Goal: Information Seeking & Learning: Learn about a topic

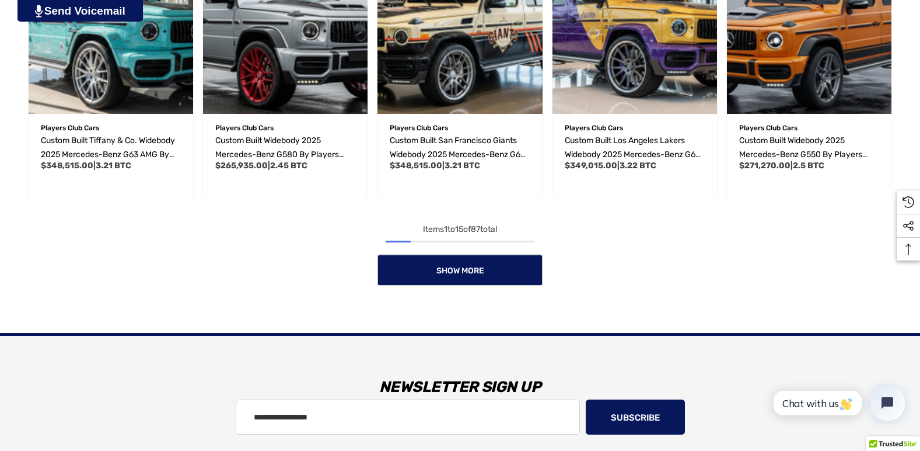
scroll to position [934, 0]
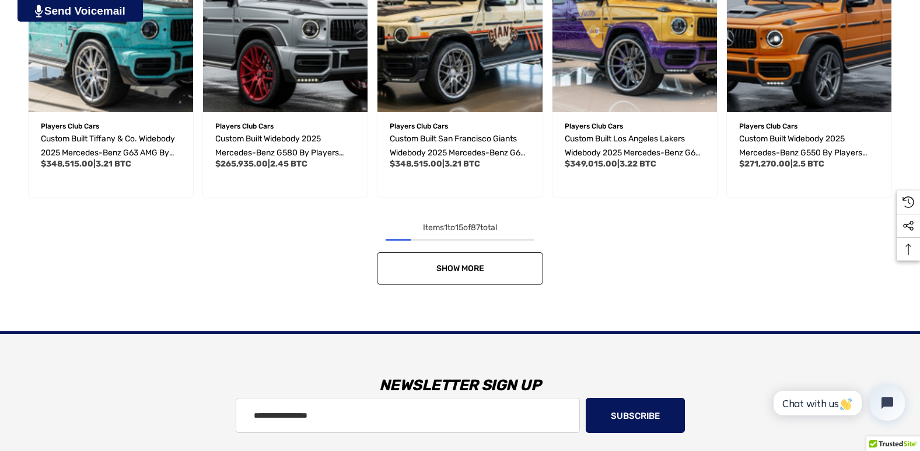
click at [478, 276] on link "Show More" at bounding box center [460, 268] width 166 height 32
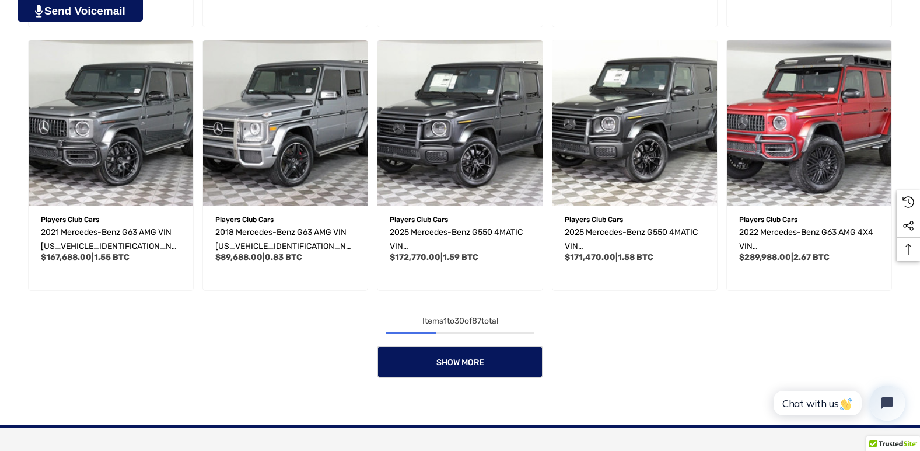
scroll to position [1634, 0]
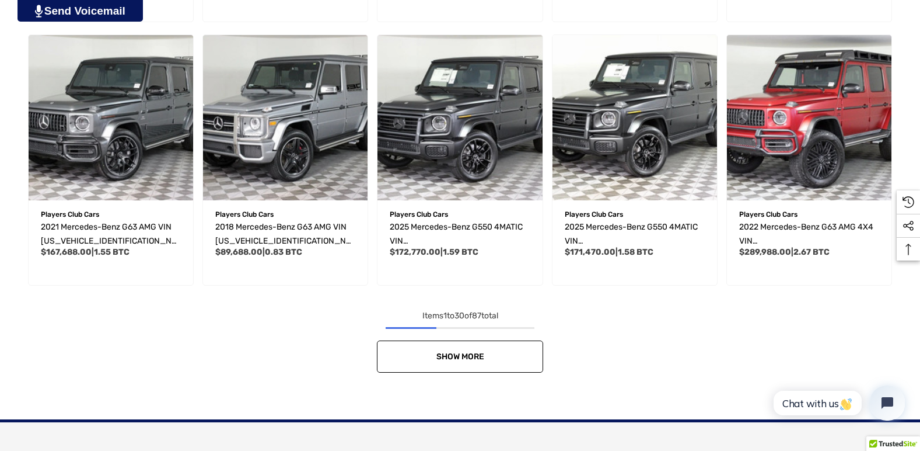
click at [473, 355] on span "Show More" at bounding box center [461, 356] width 48 height 10
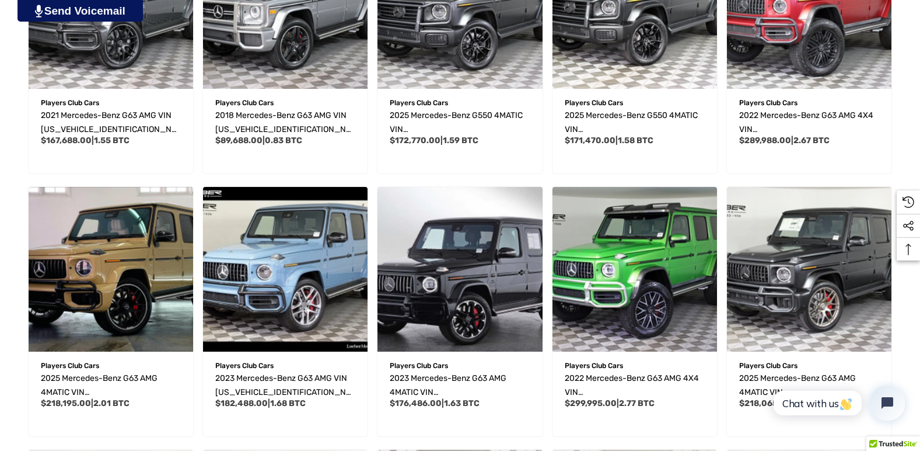
scroll to position [1751, 0]
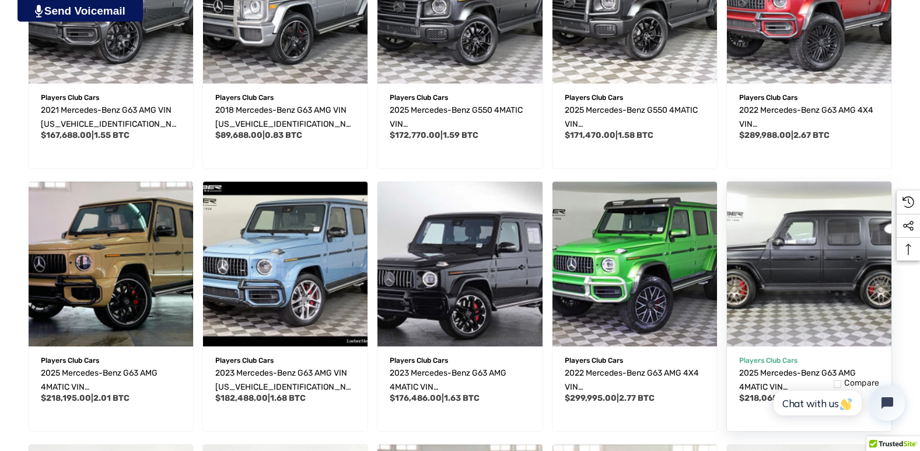
click at [835, 288] on img "2025 Mercedes-Benz G63 AMG 4MATIC VIN W1NWH5AB2SX046089,$218,065.00\a" at bounding box center [809, 263] width 181 height 181
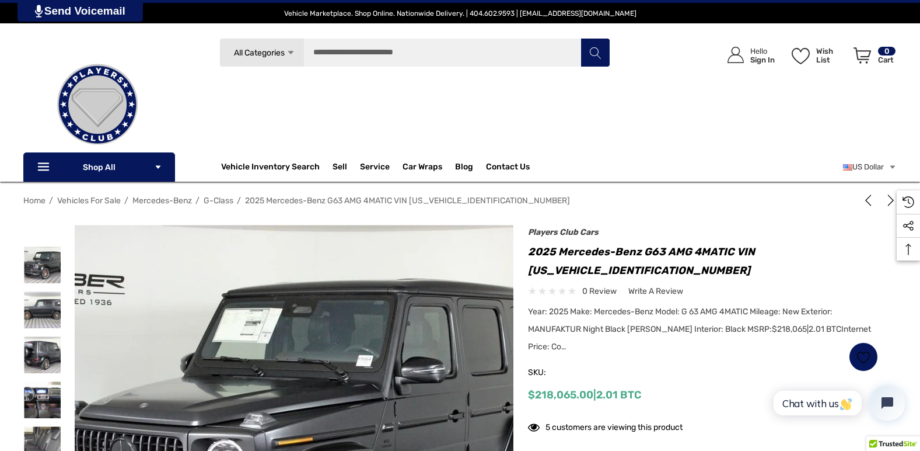
scroll to position [175, 0]
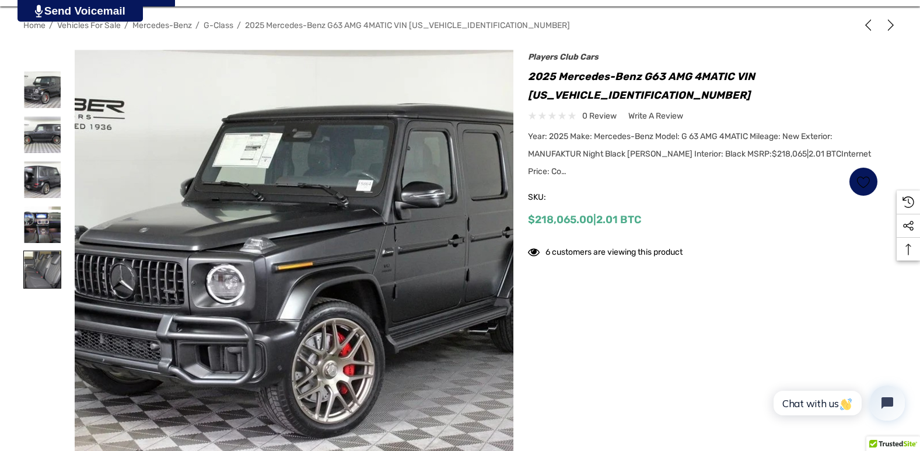
click at [48, 273] on img at bounding box center [42, 269] width 37 height 37
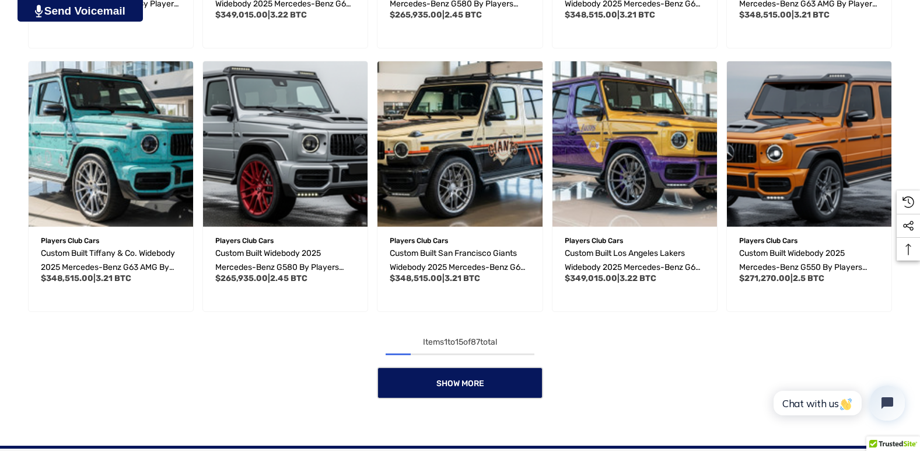
scroll to position [830, 0]
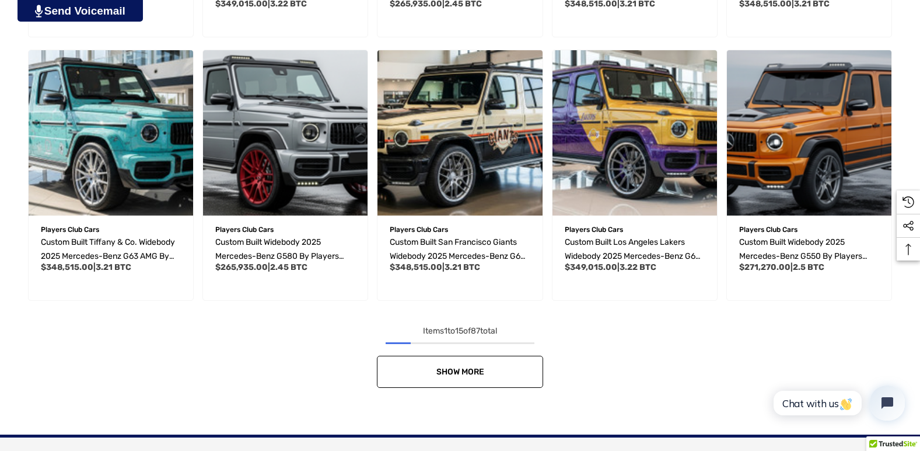
click at [493, 367] on link "Show More" at bounding box center [460, 371] width 166 height 32
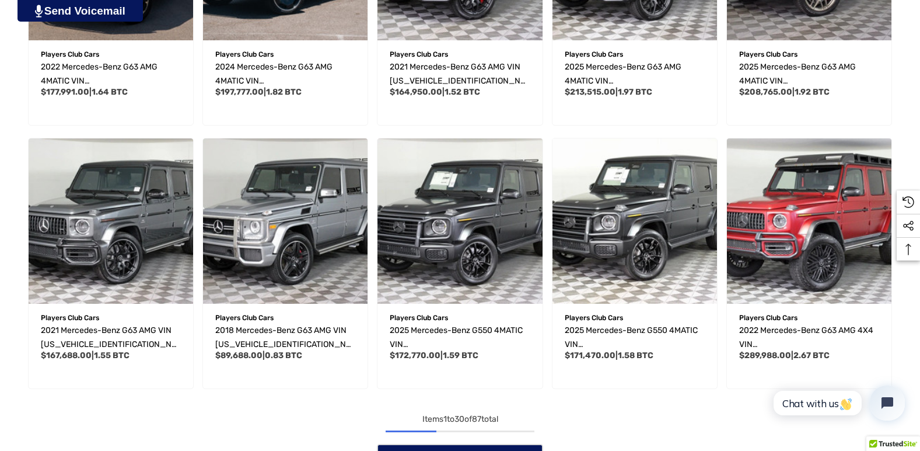
scroll to position [1647, 0]
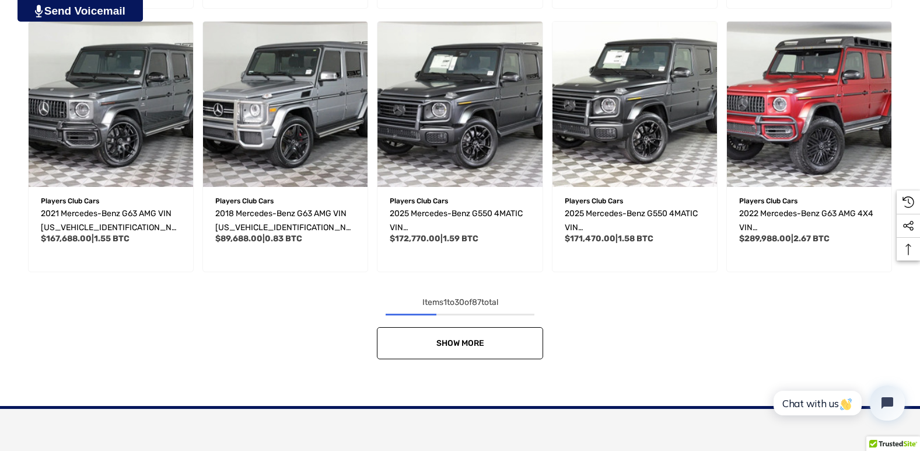
click at [476, 345] on span "Show More" at bounding box center [461, 343] width 48 height 10
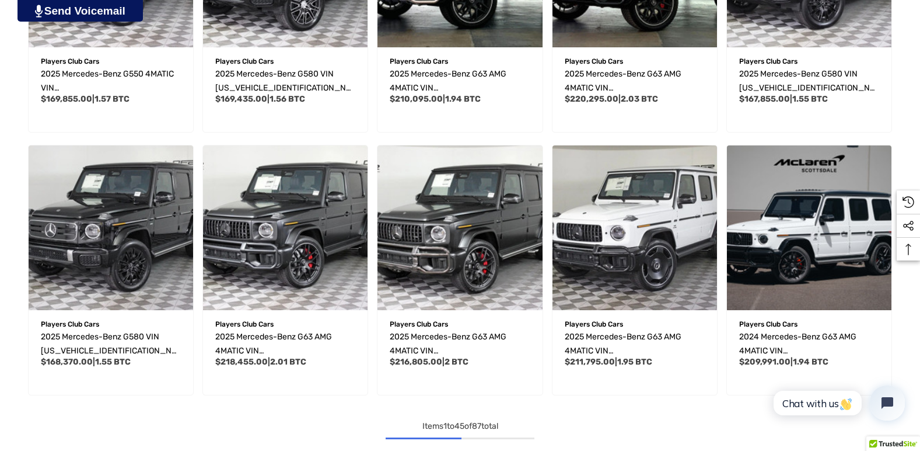
scroll to position [2348, 0]
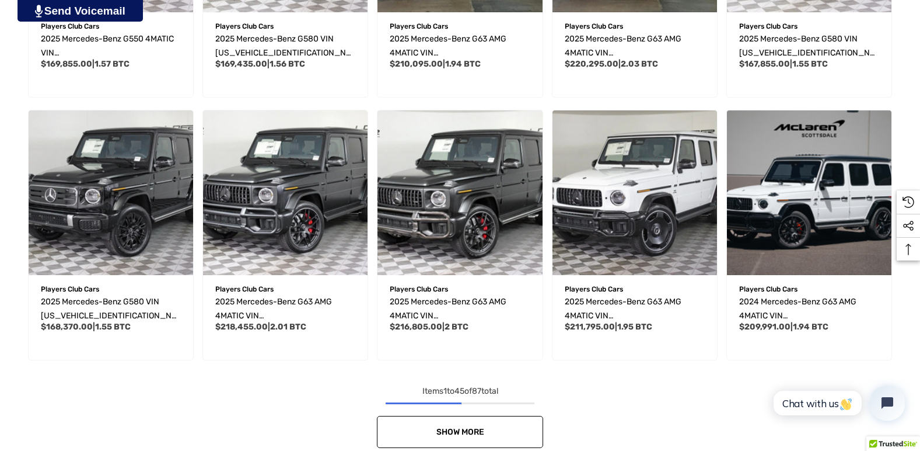
click at [488, 432] on link "Show More" at bounding box center [460, 432] width 166 height 32
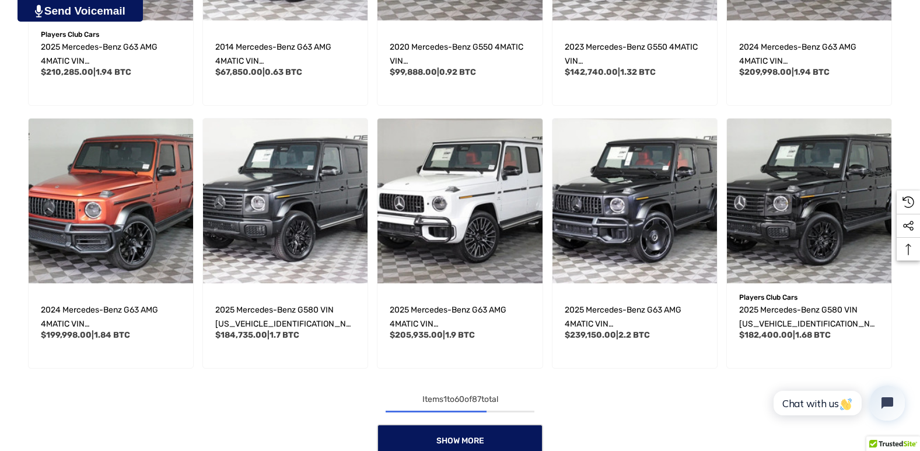
scroll to position [3165, 0]
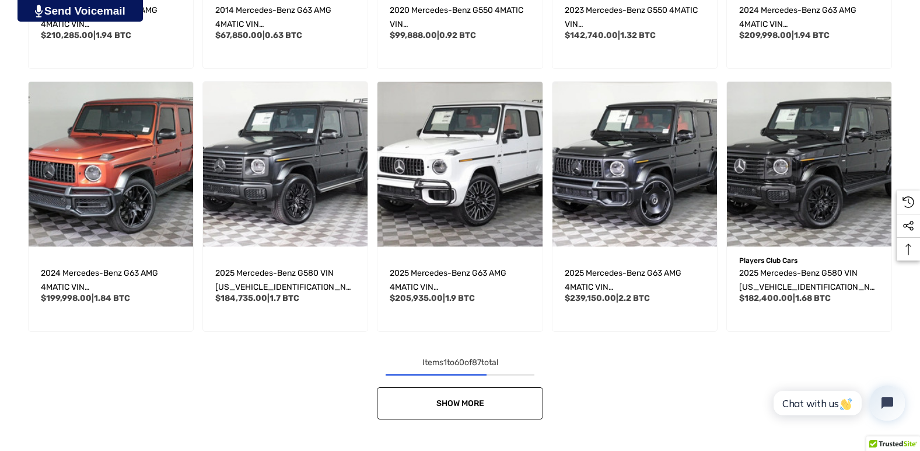
click at [477, 396] on link "Show More" at bounding box center [460, 403] width 166 height 32
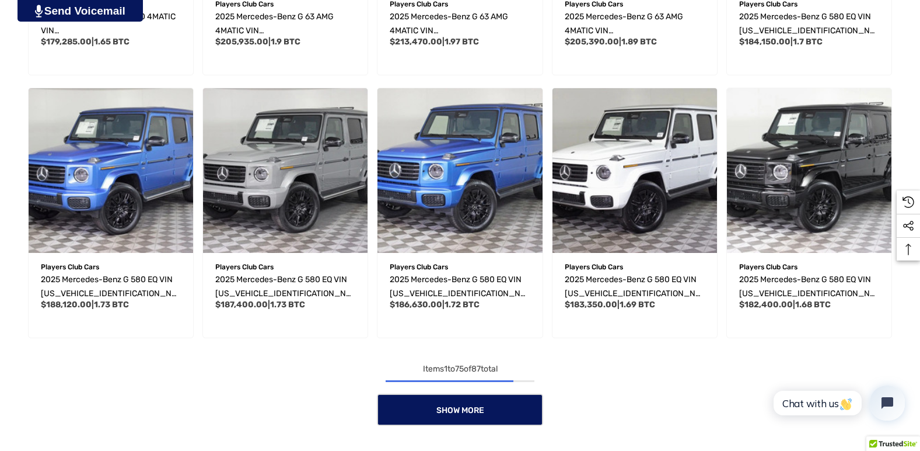
scroll to position [3982, 0]
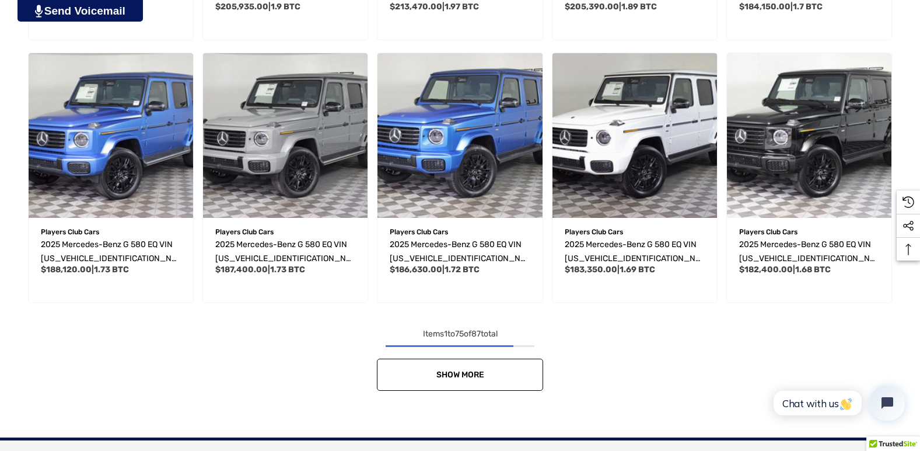
click at [466, 368] on link "Show More" at bounding box center [460, 374] width 166 height 32
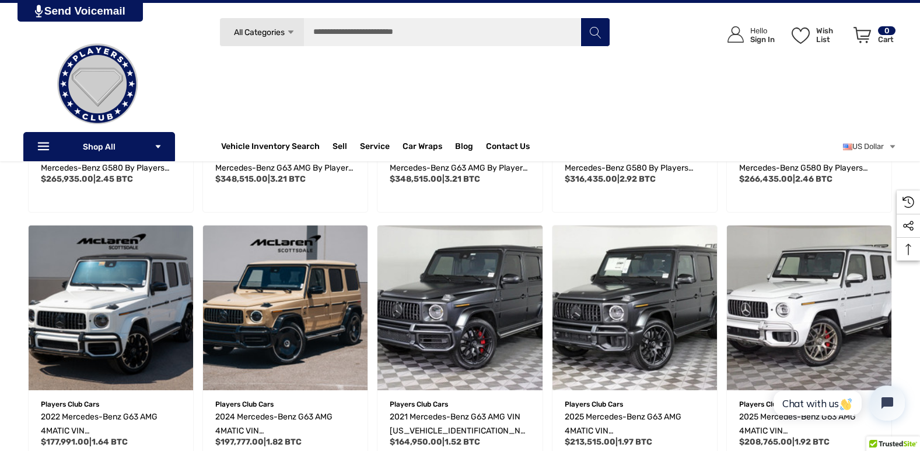
scroll to position [1181, 0]
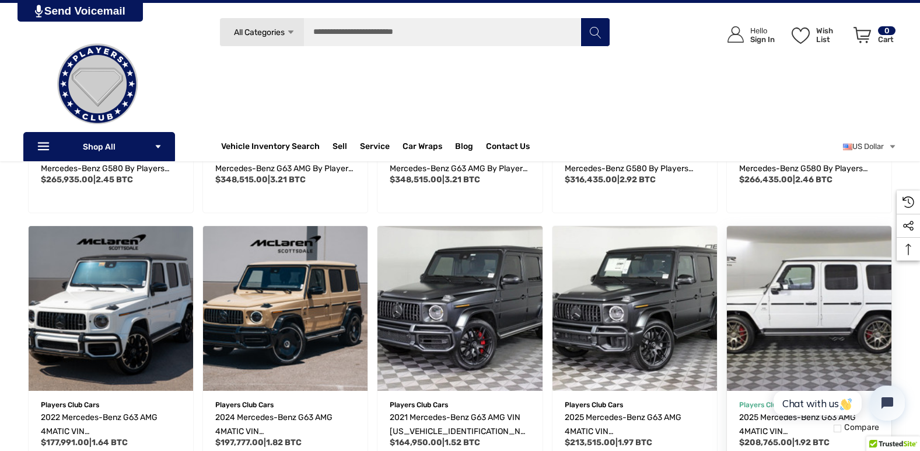
click at [841, 317] on img "2025 Mercedes-Benz G63 AMG 4MATIC VIN W1NWH5AB7SX041079,$208,765.00\a" at bounding box center [809, 308] width 181 height 181
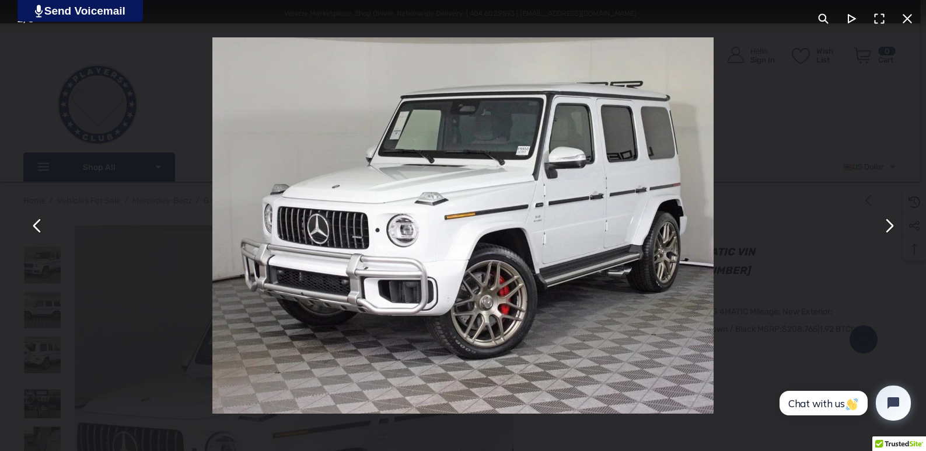
click at [889, 225] on button "You can close this modal content with the ESC key" at bounding box center [889, 225] width 28 height 28
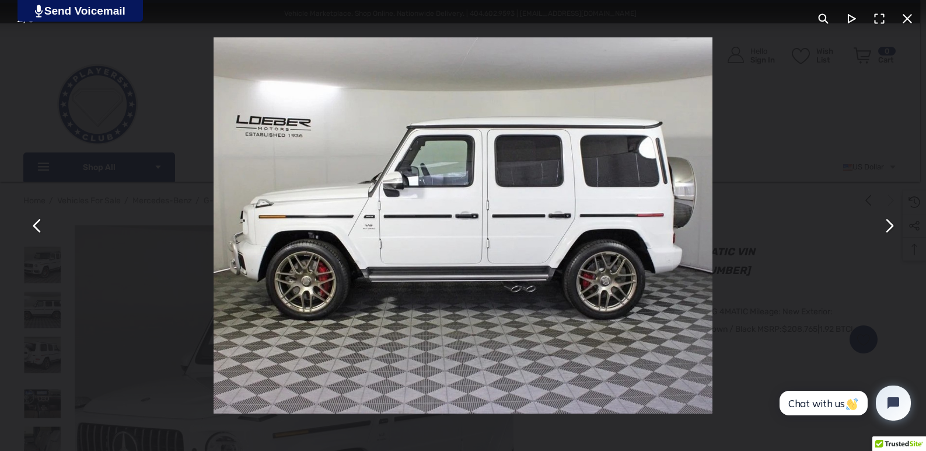
click at [889, 225] on button "You can close this modal content with the ESC key" at bounding box center [889, 225] width 28 height 28
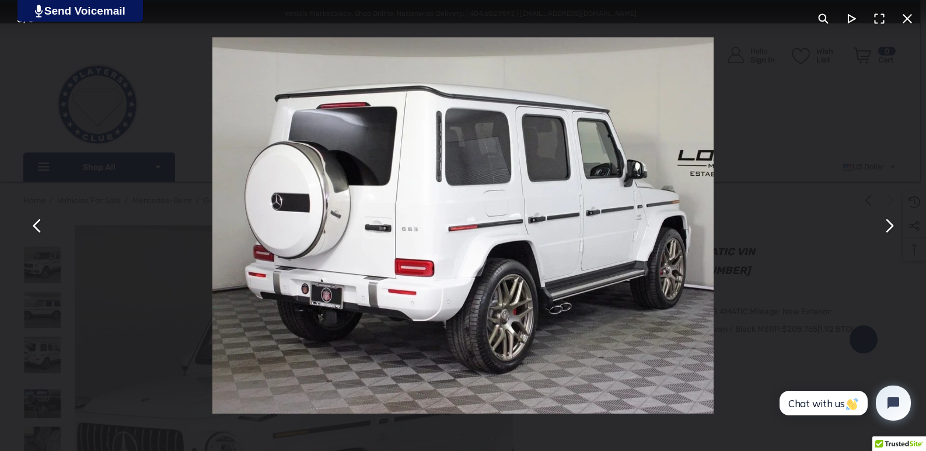
click at [889, 225] on button "You can close this modal content with the ESC key" at bounding box center [889, 225] width 28 height 28
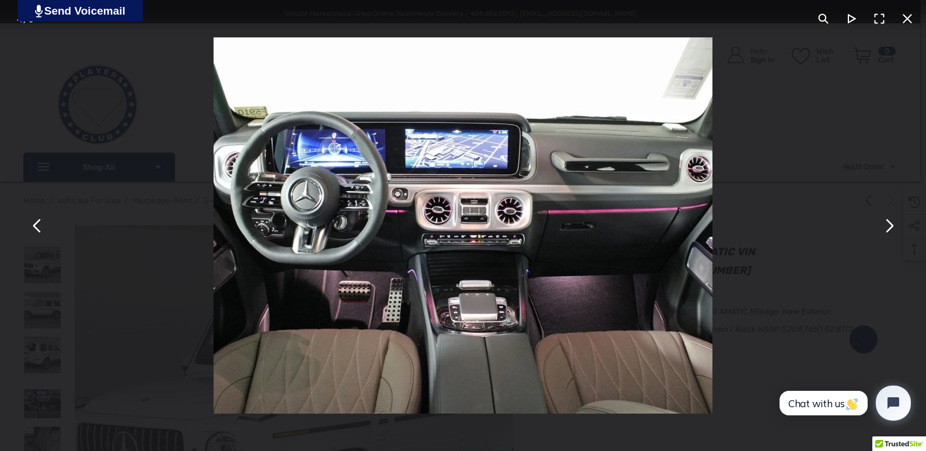
click at [889, 225] on button "You can close this modal content with the ESC key" at bounding box center [889, 225] width 28 height 28
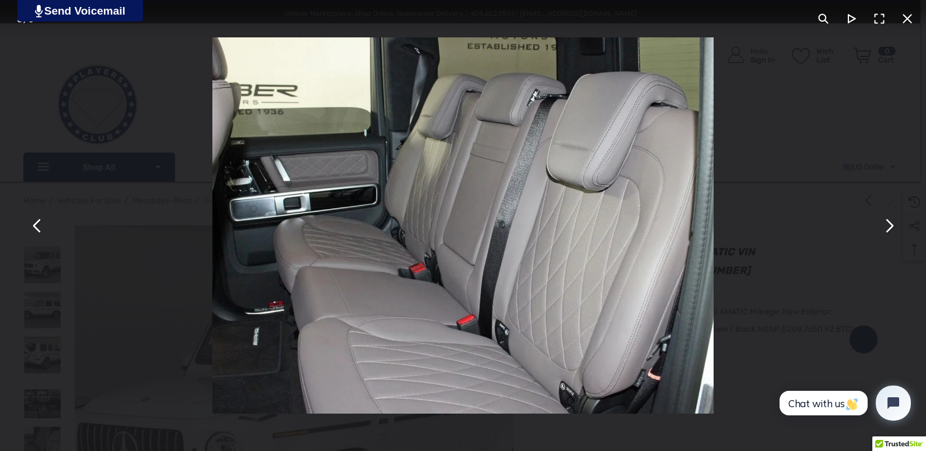
click at [889, 225] on button "You can close this modal content with the ESC key" at bounding box center [889, 225] width 28 height 28
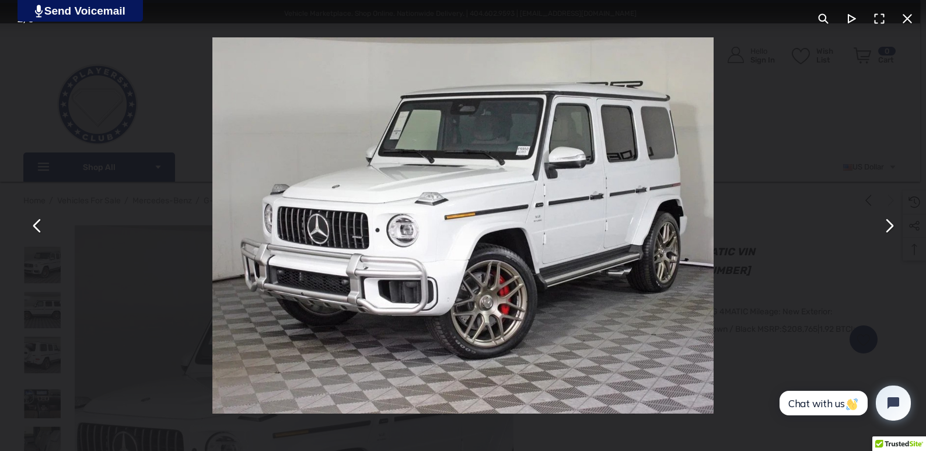
click at [889, 225] on button "You can close this modal content with the ESC key" at bounding box center [889, 225] width 28 height 28
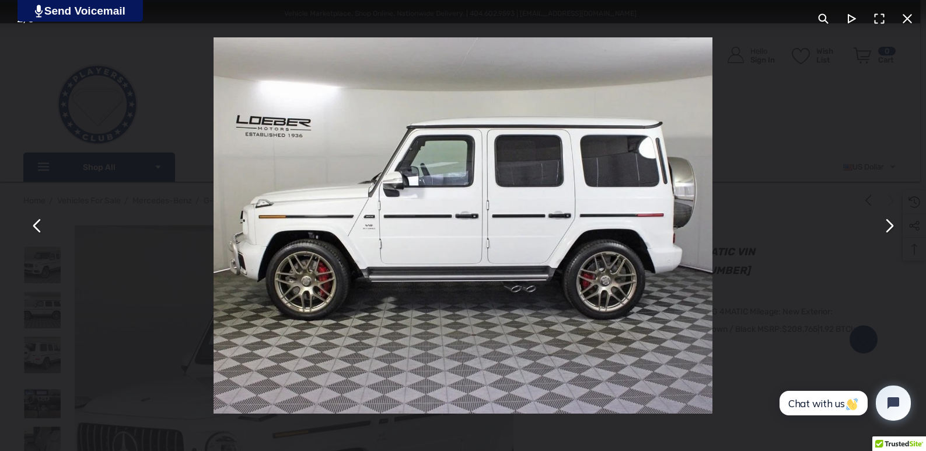
click at [889, 225] on button "You can close this modal content with the ESC key" at bounding box center [889, 225] width 28 height 28
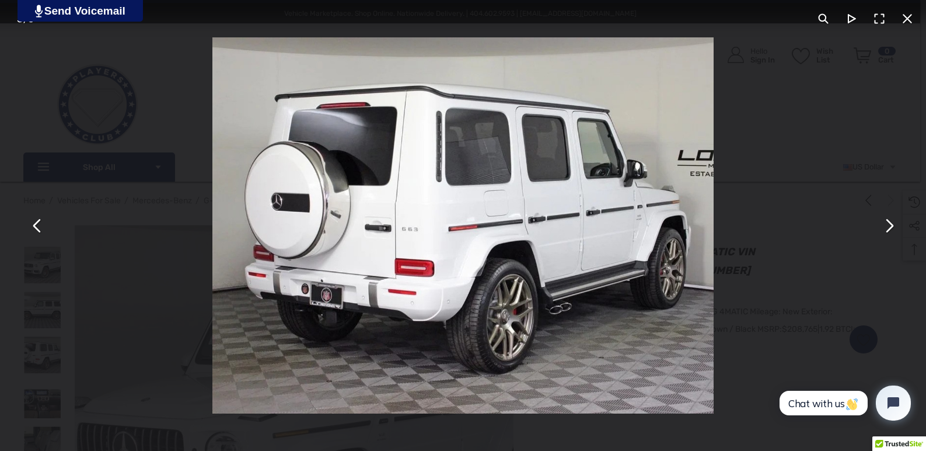
click at [889, 225] on button "You can close this modal content with the ESC key" at bounding box center [889, 225] width 28 height 28
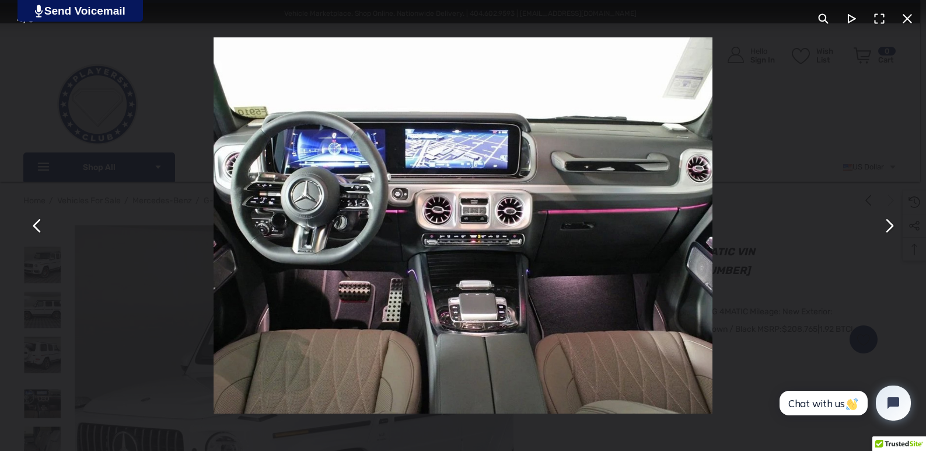
click at [889, 225] on button "You can close this modal content with the ESC key" at bounding box center [889, 225] width 28 height 28
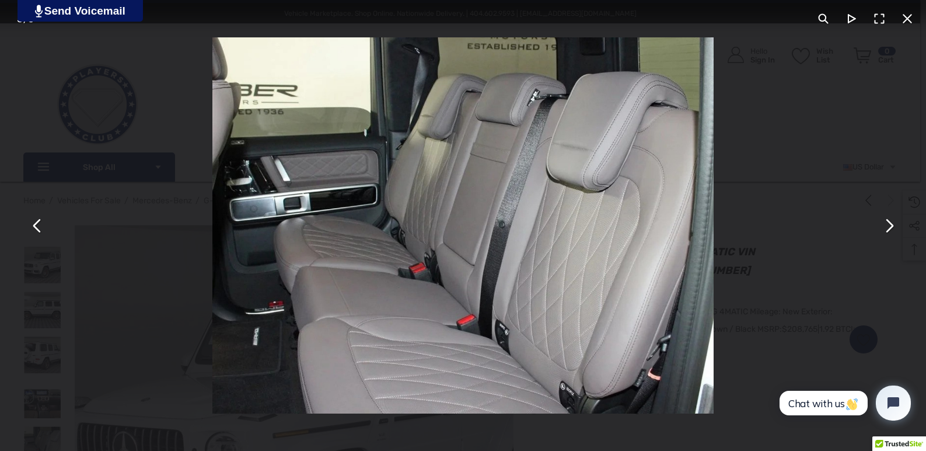
click at [907, 18] on button "You can close this modal content with the ESC key" at bounding box center [907, 19] width 28 height 28
